Goal: Find specific page/section: Find specific page/section

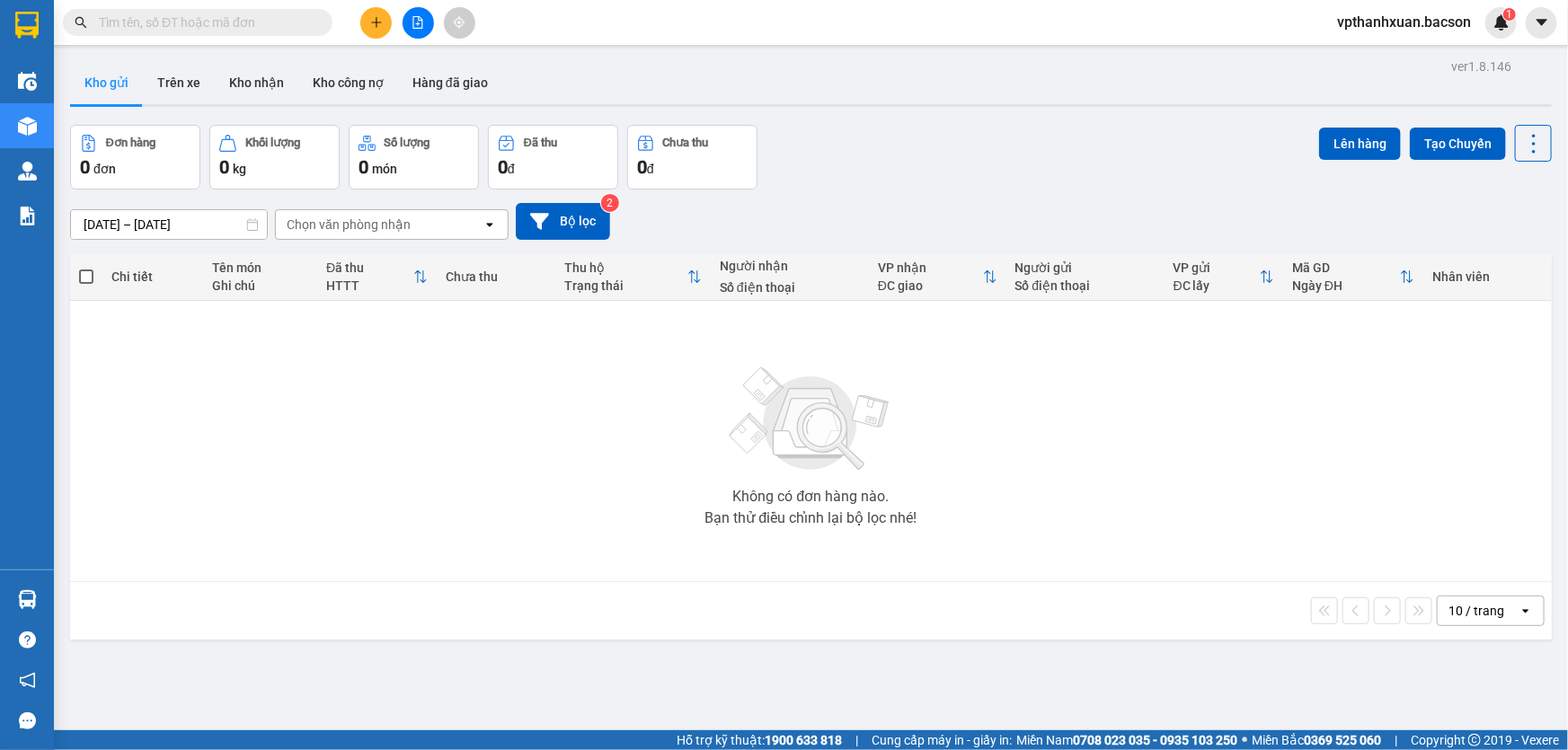
click at [121, 30] on input "text" at bounding box center [205, 22] width 212 height 19
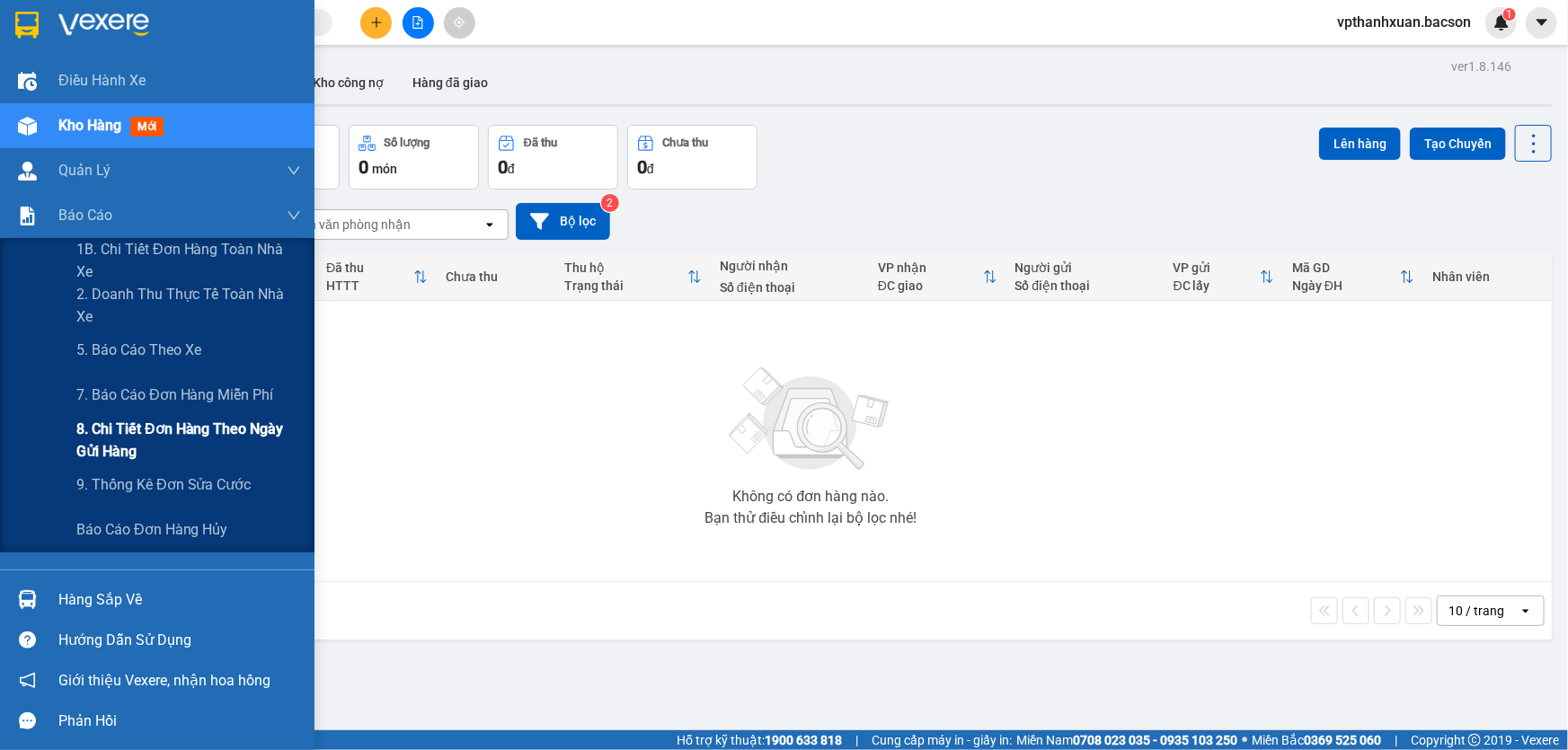
click at [126, 428] on span "8. Chi tiết đơn hàng theo ngày gửi hàng" at bounding box center [188, 440] width 224 height 45
